Goal: Find specific page/section: Find specific page/section

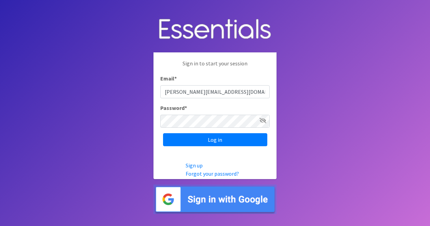
type input "[PERSON_NAME][EMAIL_ADDRESS][DOMAIN_NAME]"
click at [163, 133] on input "Log in" at bounding box center [215, 139] width 104 height 13
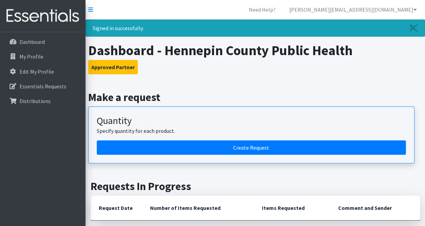
click at [404, 55] on h1 "Dashboard - Hennepin County Public Health" at bounding box center [255, 50] width 335 height 16
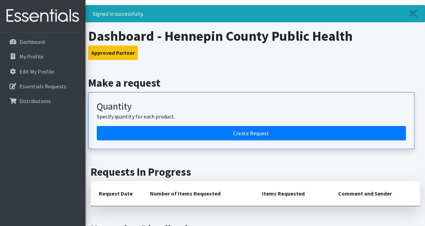
scroll to position [14, 0]
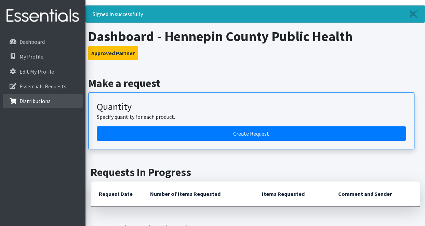
click at [51, 101] on link "Distributions" at bounding box center [43, 101] width 80 height 14
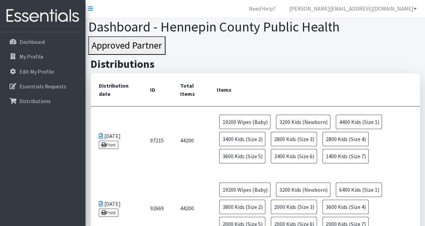
scroll to position [1, 0]
click at [42, 37] on link "Dashboard" at bounding box center [43, 42] width 80 height 14
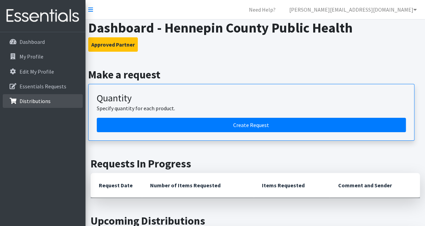
click at [34, 101] on p "Distributions" at bounding box center [35, 101] width 31 height 7
